Goal: Check status

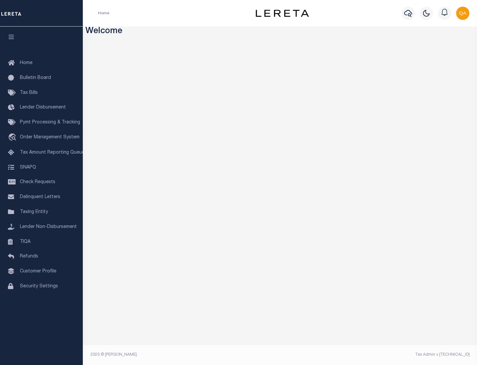
click at [41, 182] on span "Check Requests" at bounding box center [37, 182] width 35 height 5
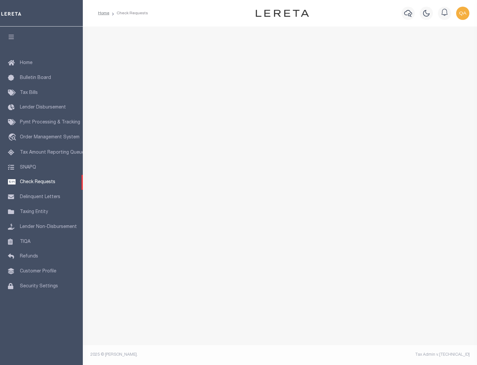
select select "50"
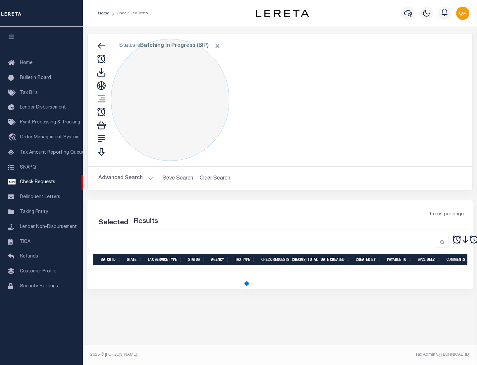
select select "50"
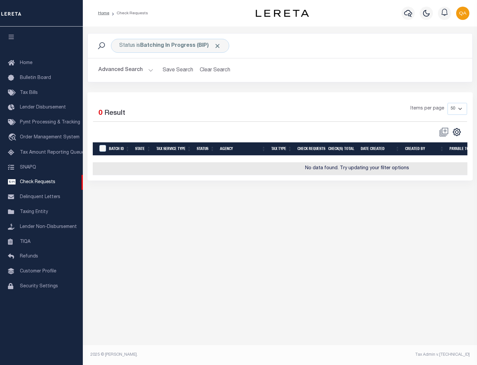
click at [218, 46] on span "Click to Remove" at bounding box center [217, 45] width 7 height 7
